Goal: Information Seeking & Learning: Learn about a topic

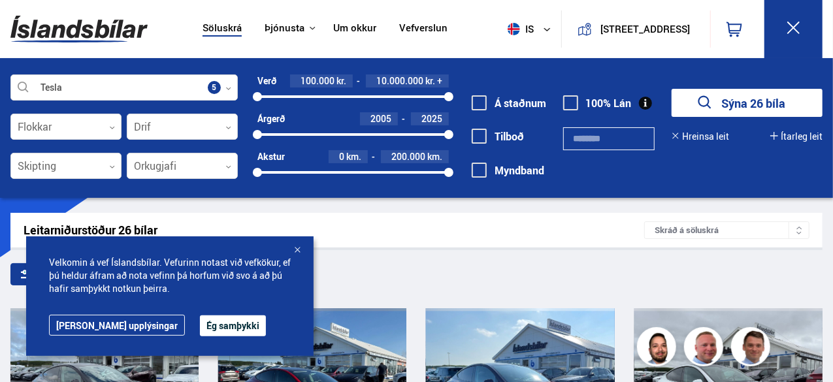
click at [200, 325] on button "Ég samþykki" at bounding box center [233, 325] width 66 height 21
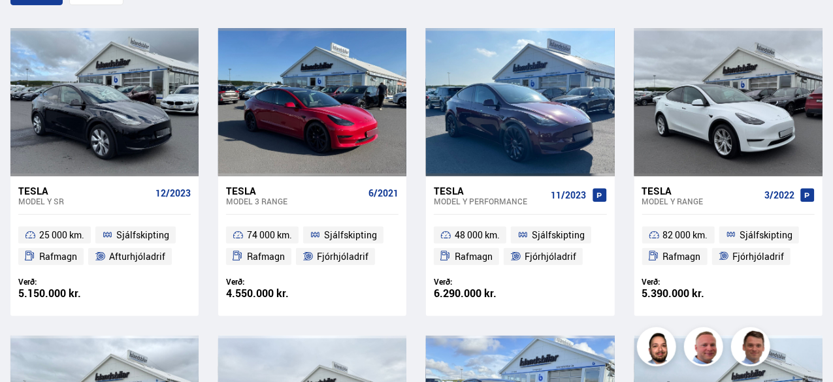
scroll to position [281, 0]
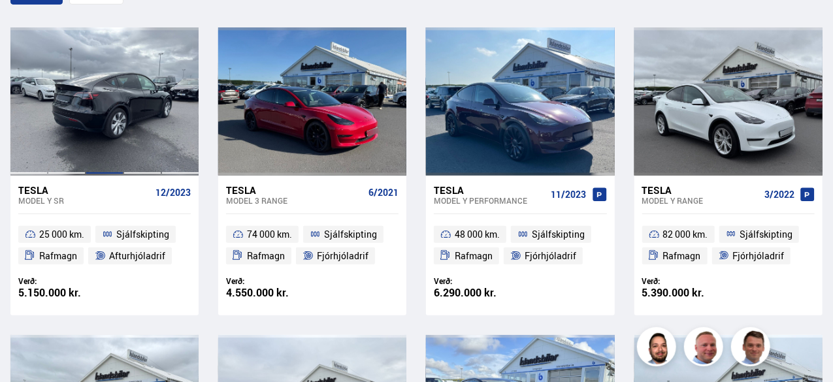
click at [104, 132] on div at bounding box center [105, 101] width 38 height 148
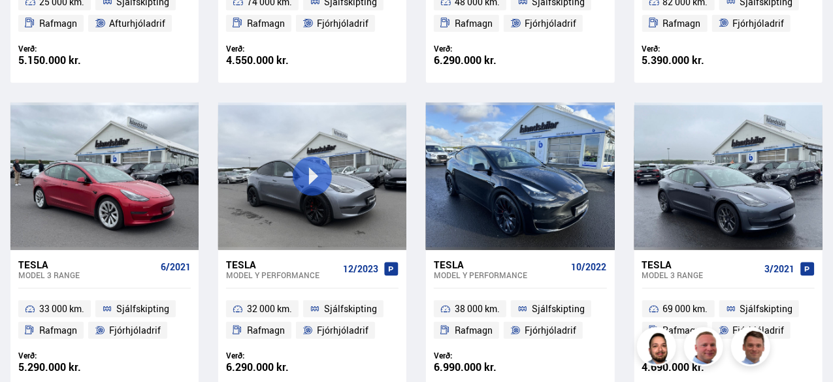
scroll to position [513, 0]
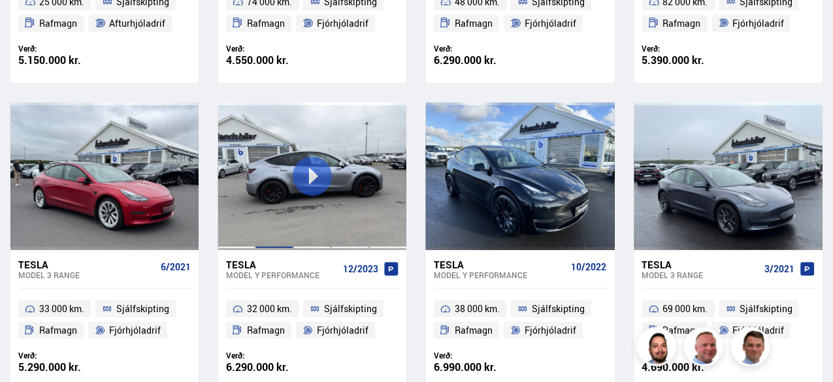
click at [270, 215] on div at bounding box center [274, 177] width 38 height 148
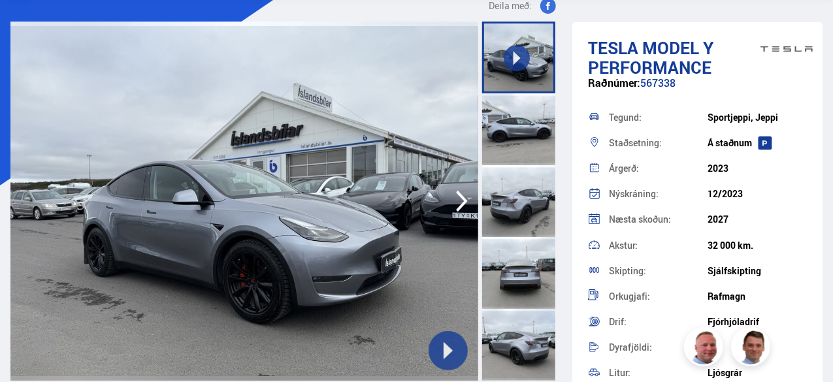
scroll to position [72, 0]
click at [465, 195] on icon "button" at bounding box center [462, 200] width 26 height 31
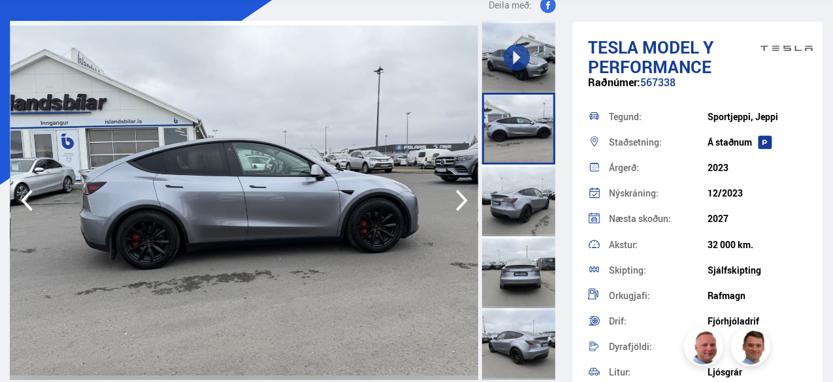
click at [465, 195] on icon "button" at bounding box center [462, 200] width 26 height 31
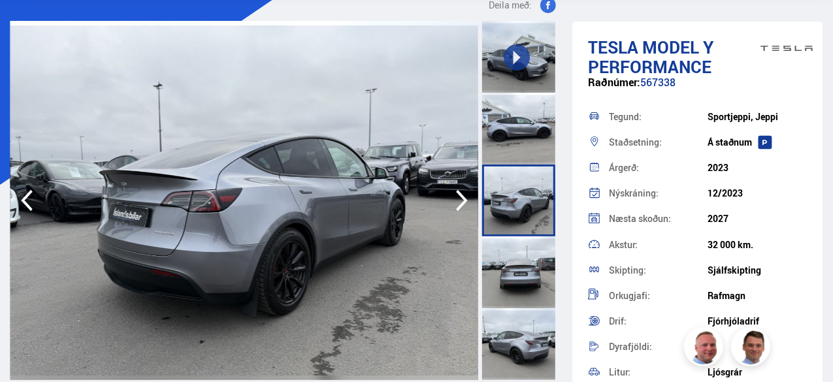
click at [465, 195] on icon "button" at bounding box center [462, 200] width 26 height 31
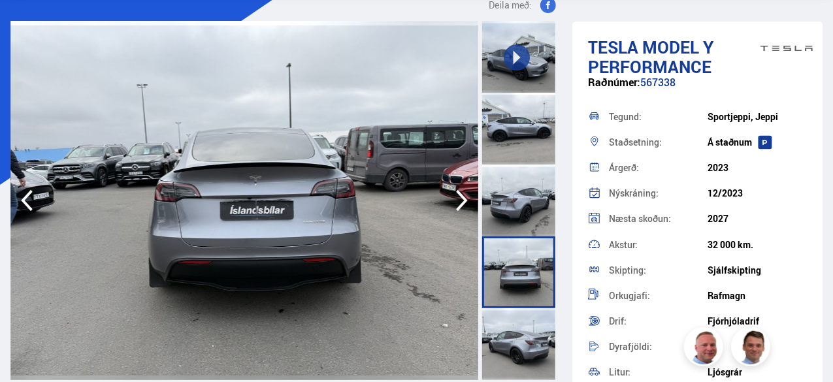
click at [465, 195] on icon "button" at bounding box center [462, 200] width 26 height 31
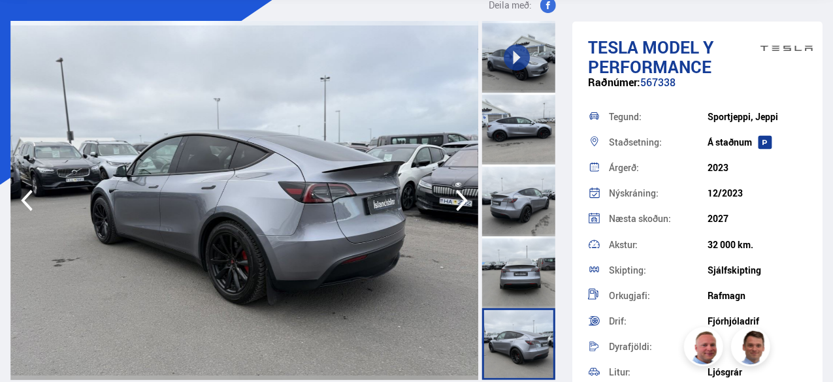
click at [465, 195] on icon "button" at bounding box center [462, 200] width 26 height 31
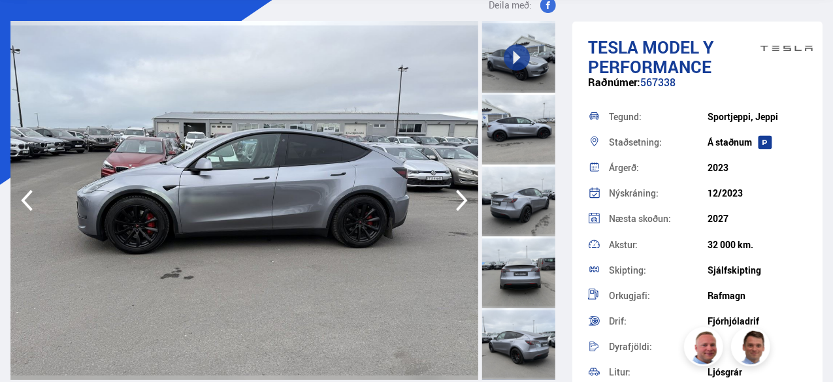
click at [465, 195] on icon "button" at bounding box center [462, 200] width 26 height 31
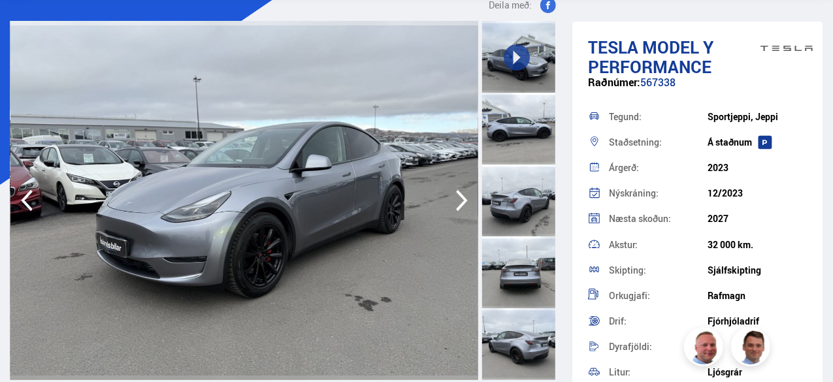
click at [465, 195] on icon "button" at bounding box center [462, 200] width 26 height 31
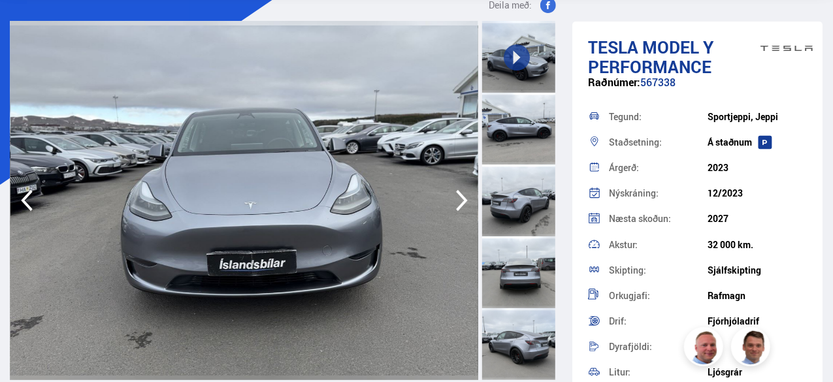
click at [465, 195] on icon "button" at bounding box center [462, 200] width 26 height 31
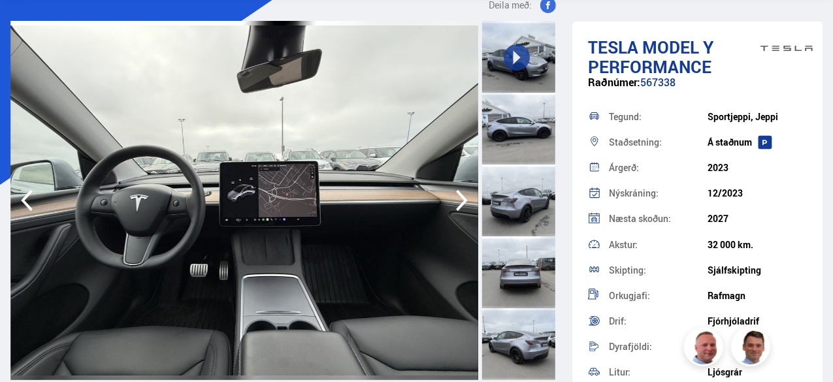
click at [460, 197] on icon "button" at bounding box center [462, 200] width 26 height 31
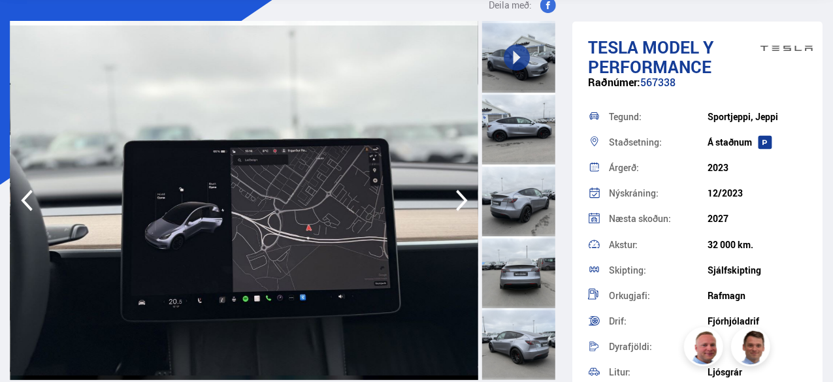
click at [460, 197] on icon "button" at bounding box center [462, 200] width 26 height 31
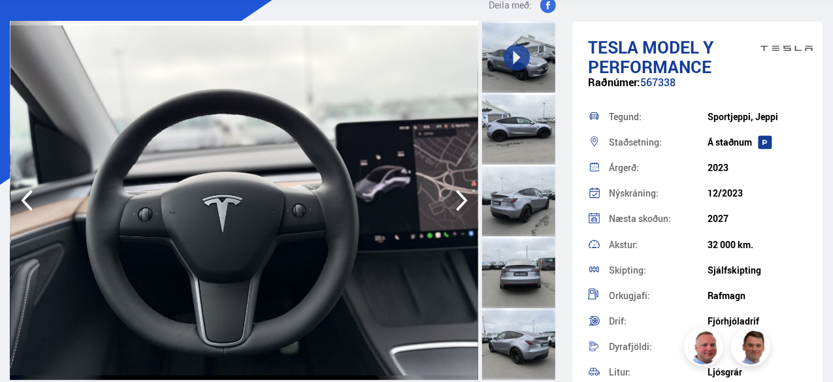
click at [460, 197] on icon "button" at bounding box center [462, 200] width 26 height 31
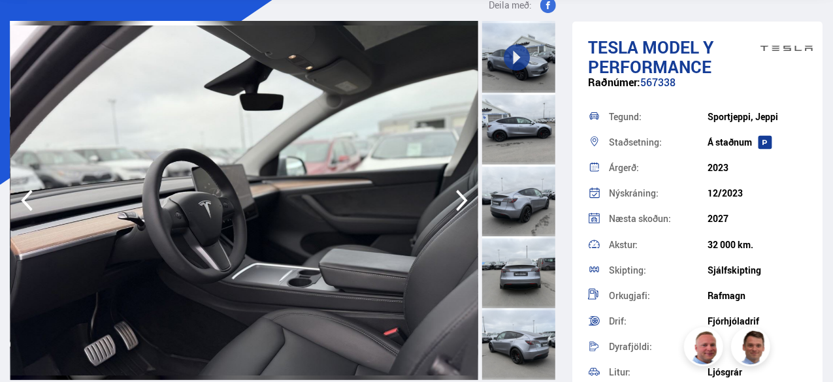
click at [460, 197] on icon "button" at bounding box center [462, 200] width 26 height 31
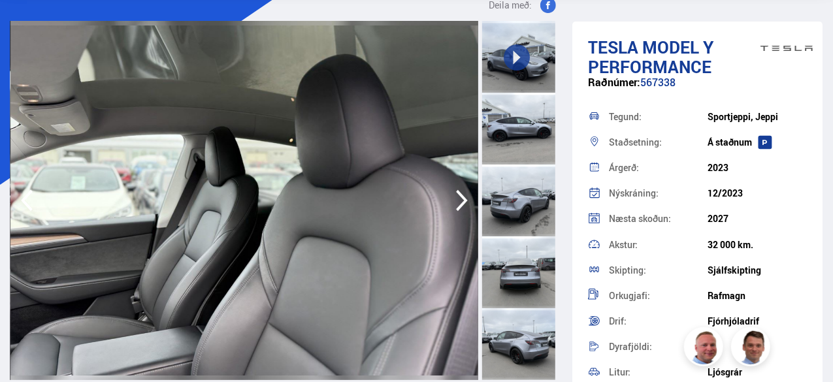
click at [460, 197] on icon "button" at bounding box center [462, 200] width 26 height 31
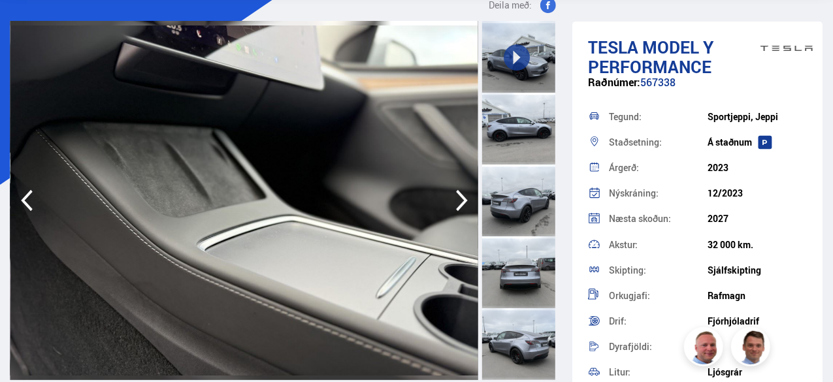
click at [460, 197] on icon "button" at bounding box center [462, 200] width 26 height 31
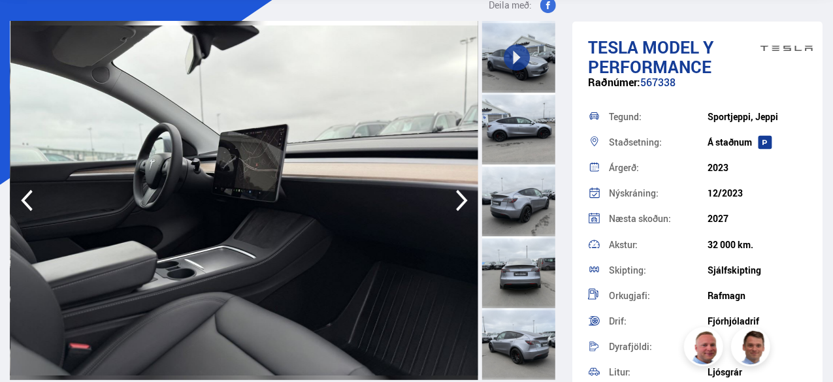
click at [460, 197] on icon "button" at bounding box center [462, 200] width 26 height 31
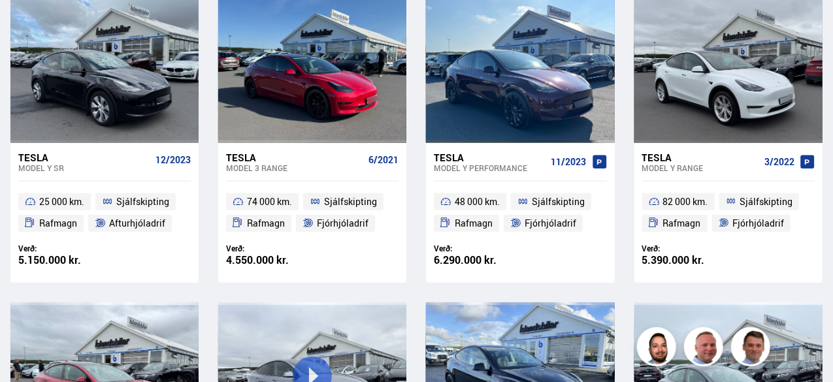
scroll to position [313, 0]
